Goal: Find specific page/section: Find specific page/section

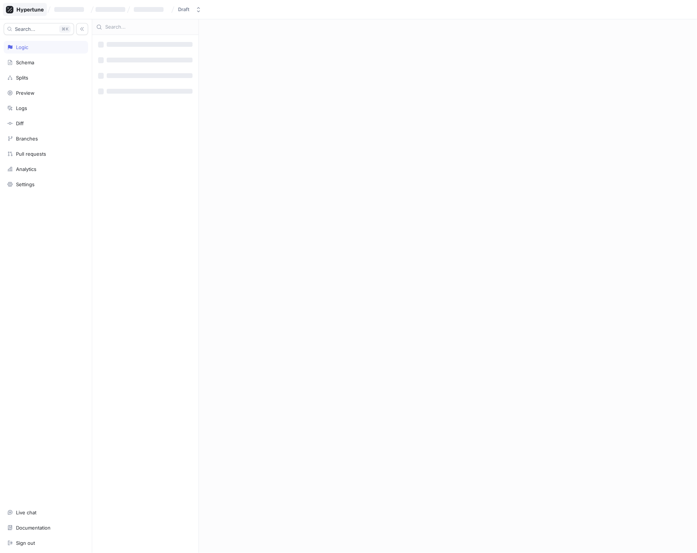
click at [27, 9] on icon at bounding box center [25, 9] width 38 height 7
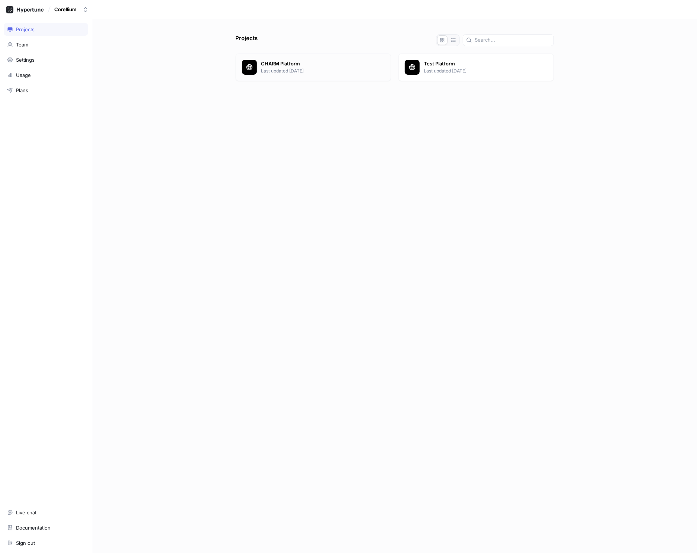
click at [274, 63] on p "CHARM Platform" at bounding box center [322, 63] width 123 height 7
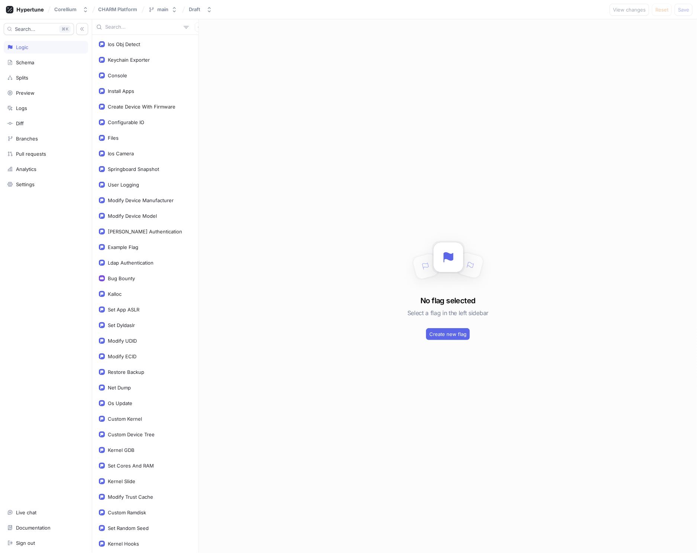
click at [125, 26] on input "text" at bounding box center [142, 26] width 75 height 7
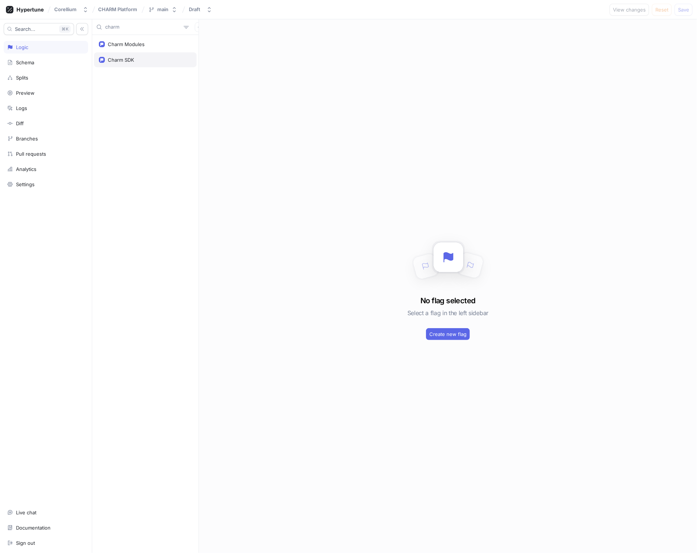
type input "charm"
click at [125, 59] on div "Charm SDK" at bounding box center [121, 60] width 26 height 6
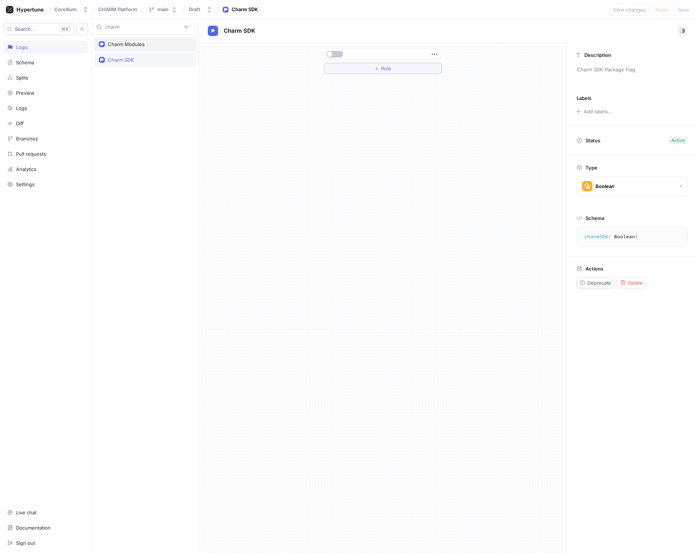
click at [117, 43] on div "Charm Modules" at bounding box center [126, 44] width 37 height 6
click at [118, 61] on div "Charm SDK" at bounding box center [121, 60] width 26 height 6
type textarea "charmSDK: Boolean!"
click at [33, 10] on icon at bounding box center [25, 9] width 38 height 7
